Goal: Check status: Check status

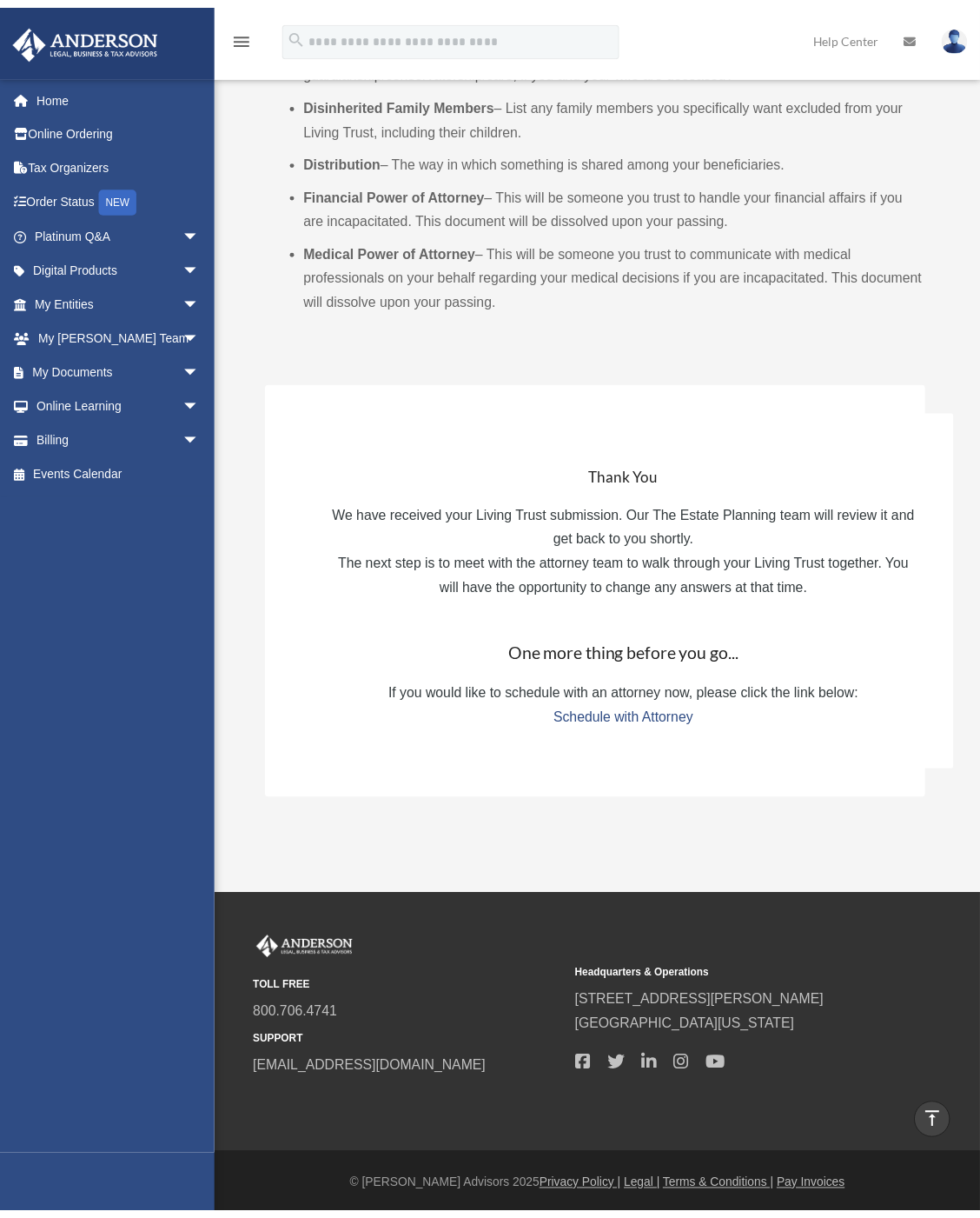
scroll to position [1351, 0]
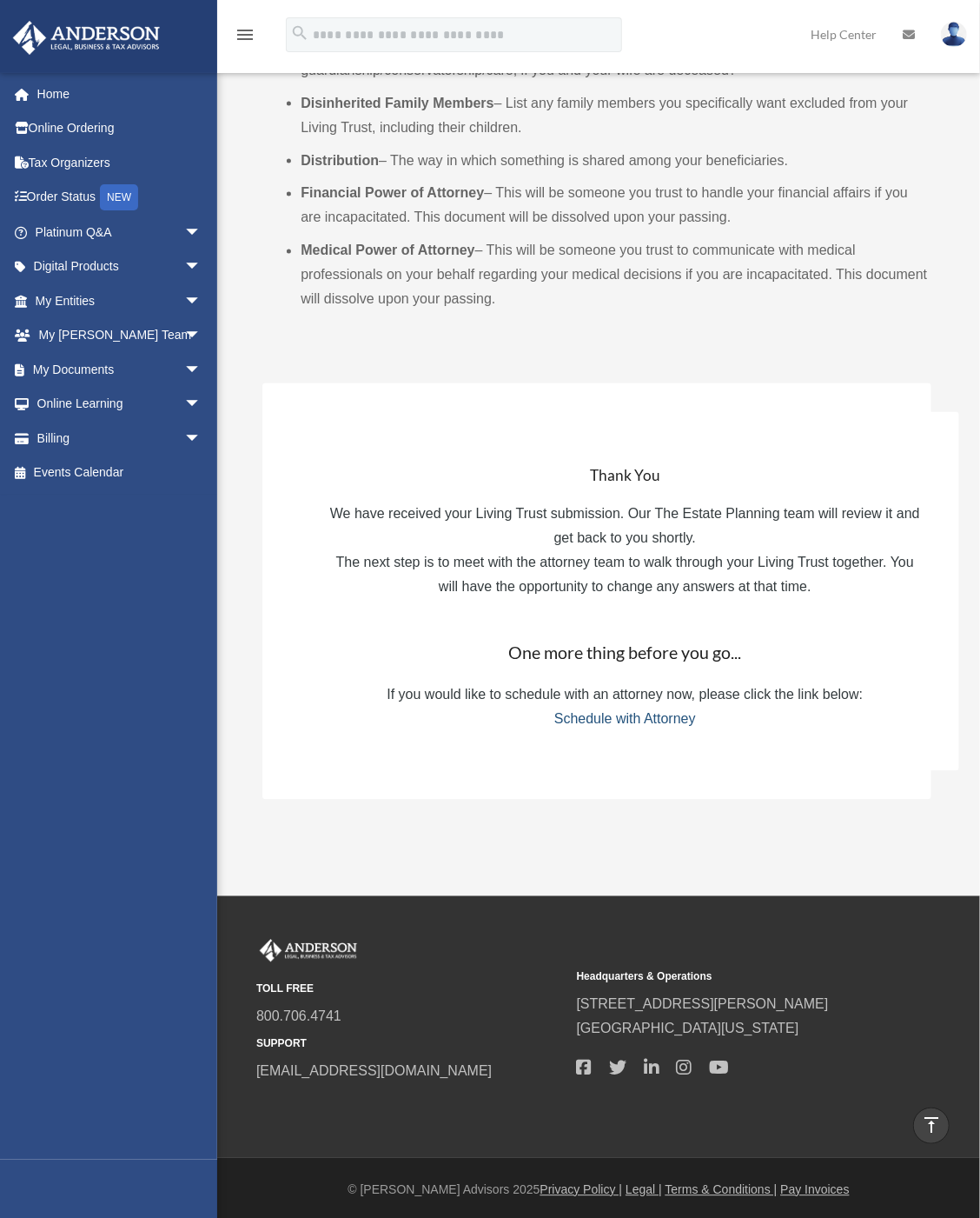
click at [601, 720] on link "Schedule with Attorney" at bounding box center [625, 719] width 141 height 15
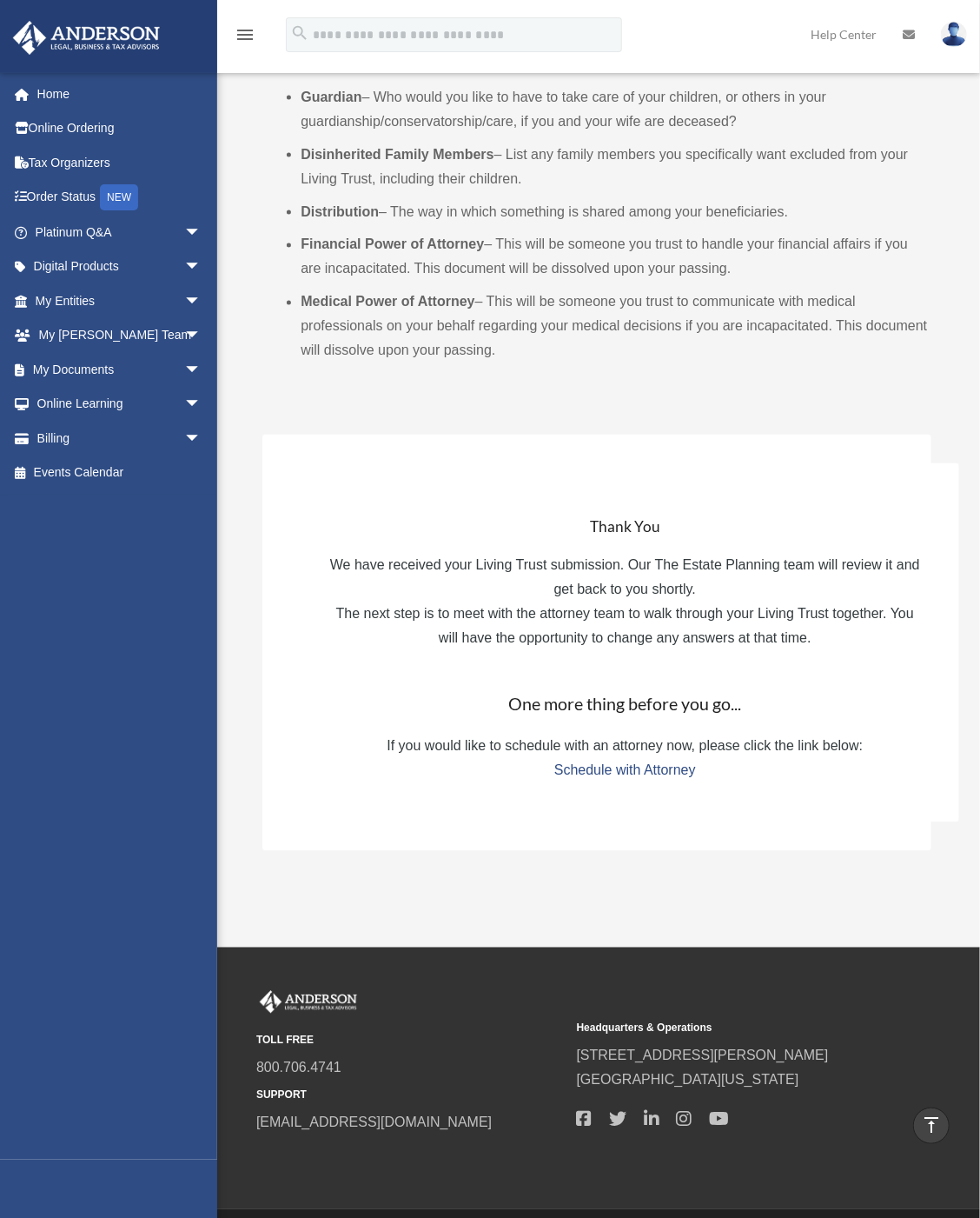
scroll to position [1355, 0]
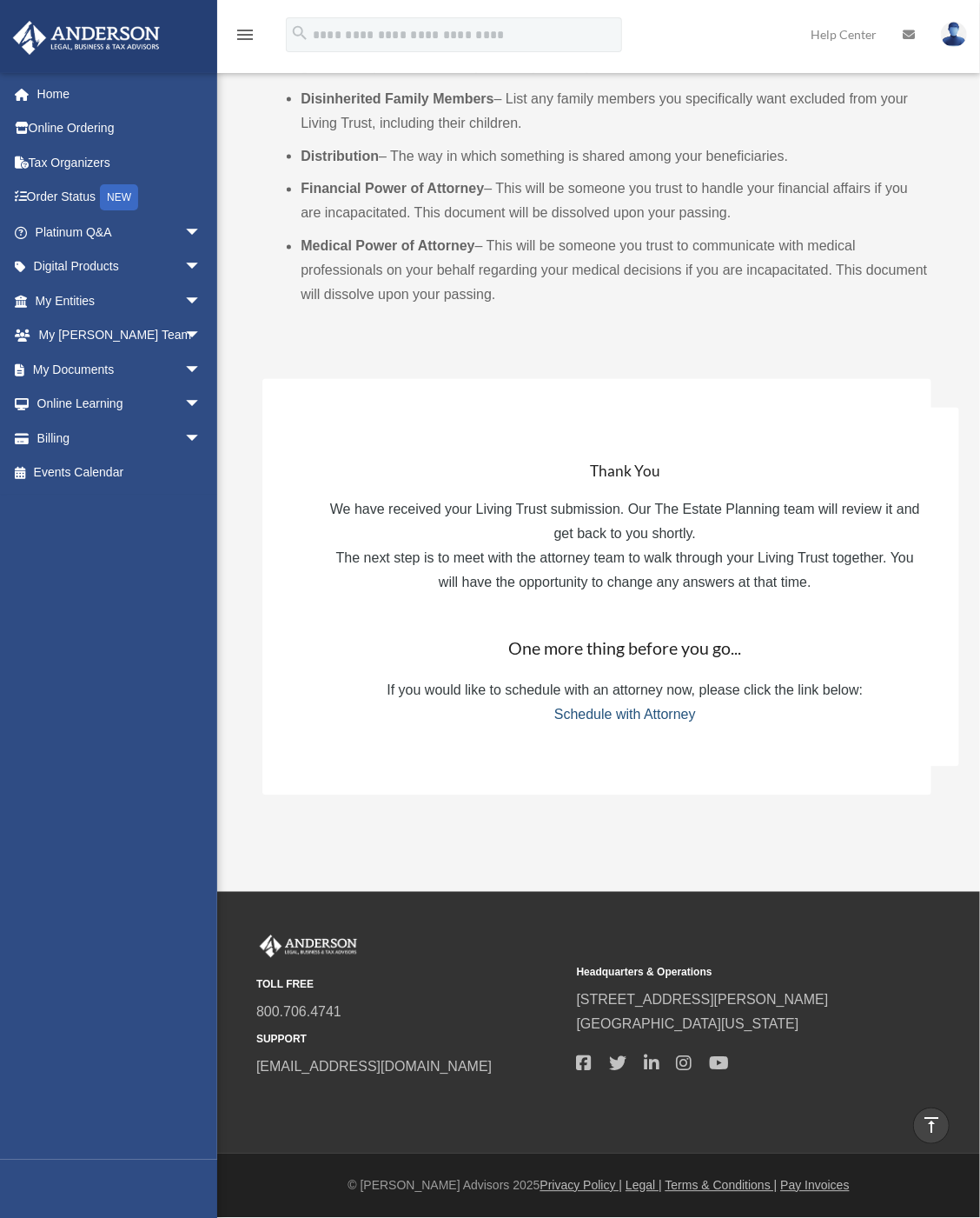
click at [654, 715] on link "Schedule with Attorney" at bounding box center [625, 715] width 141 height 15
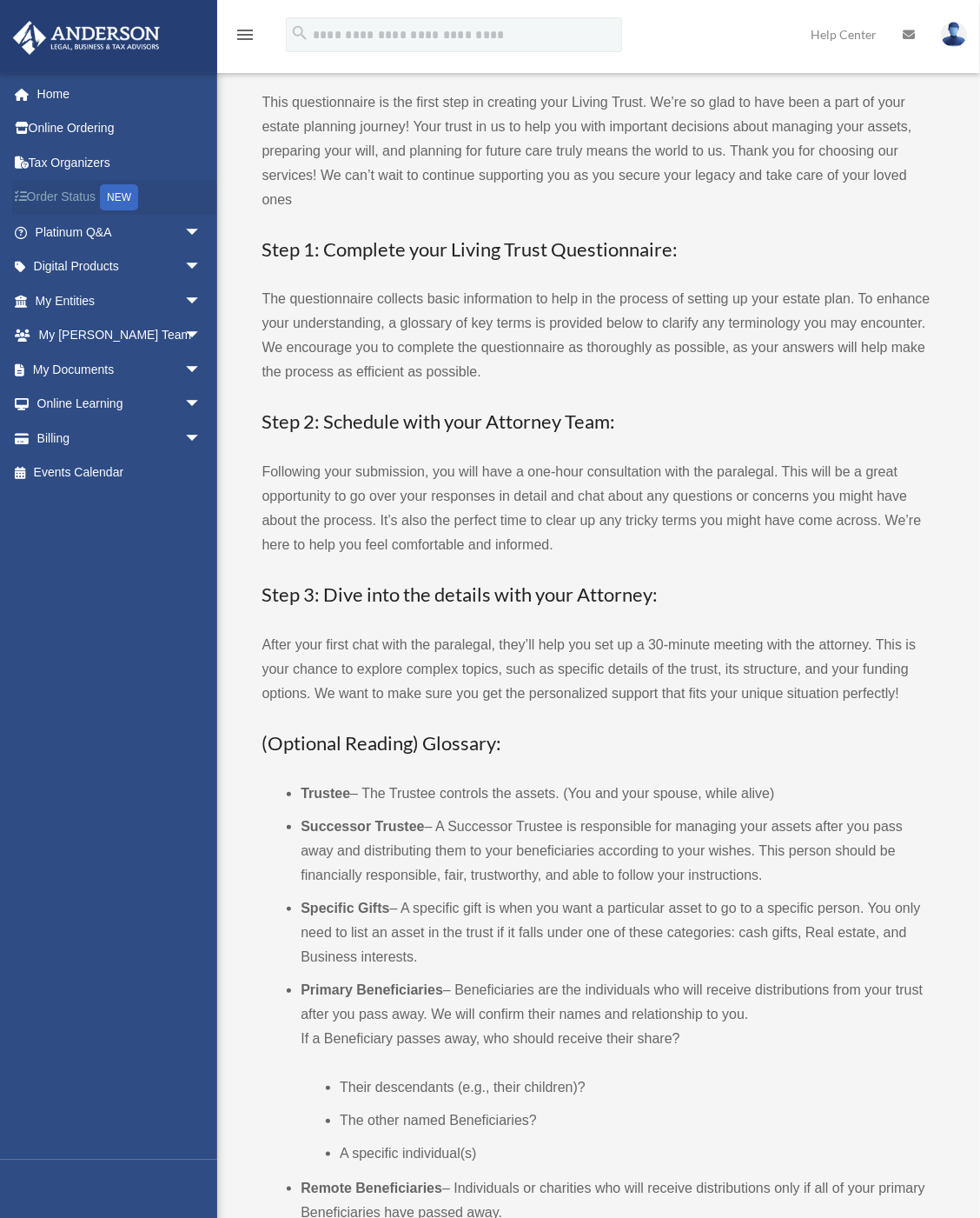
click at [95, 188] on link "Order Status NEW" at bounding box center [120, 197] width 216 height 36
